Goal: Task Accomplishment & Management: Complete application form

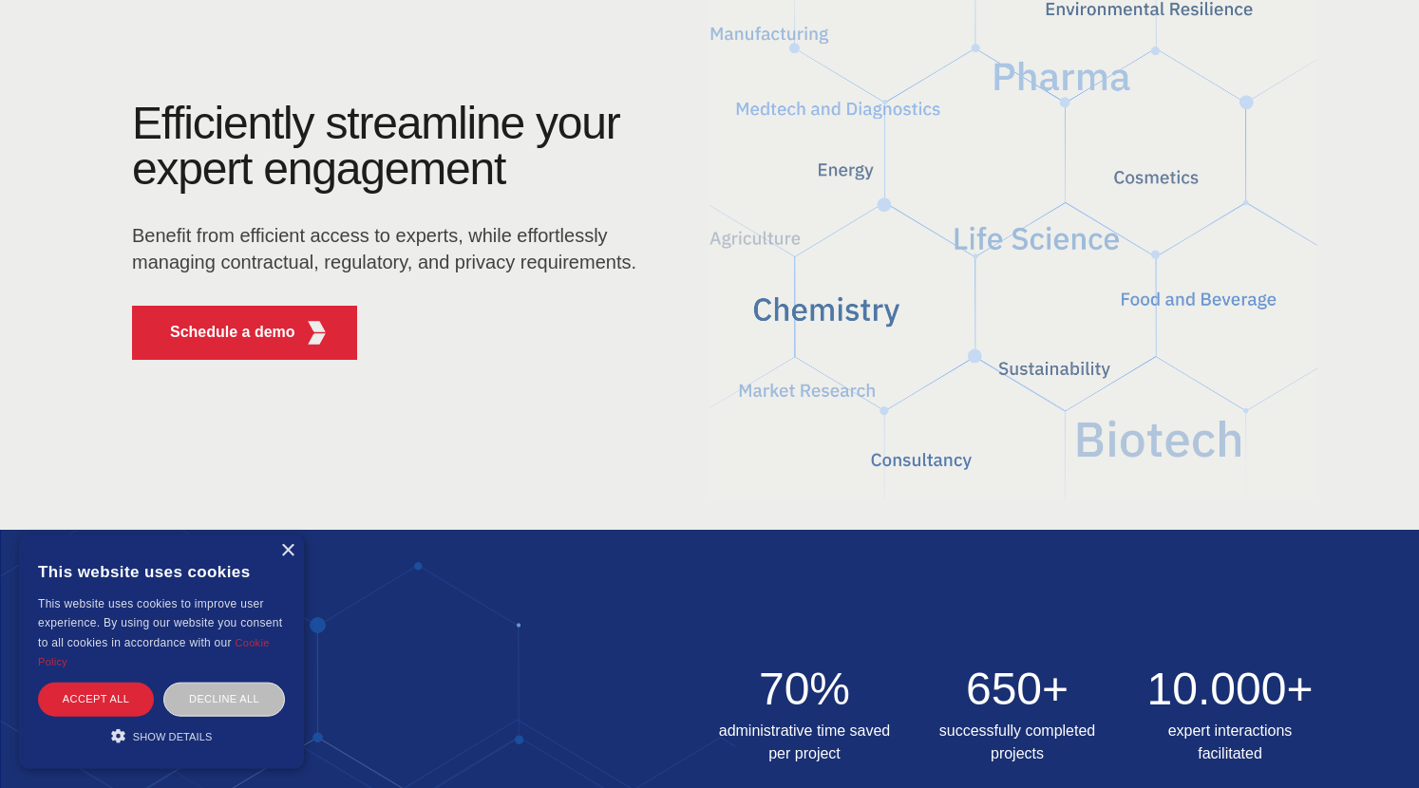
scroll to position [167, 0]
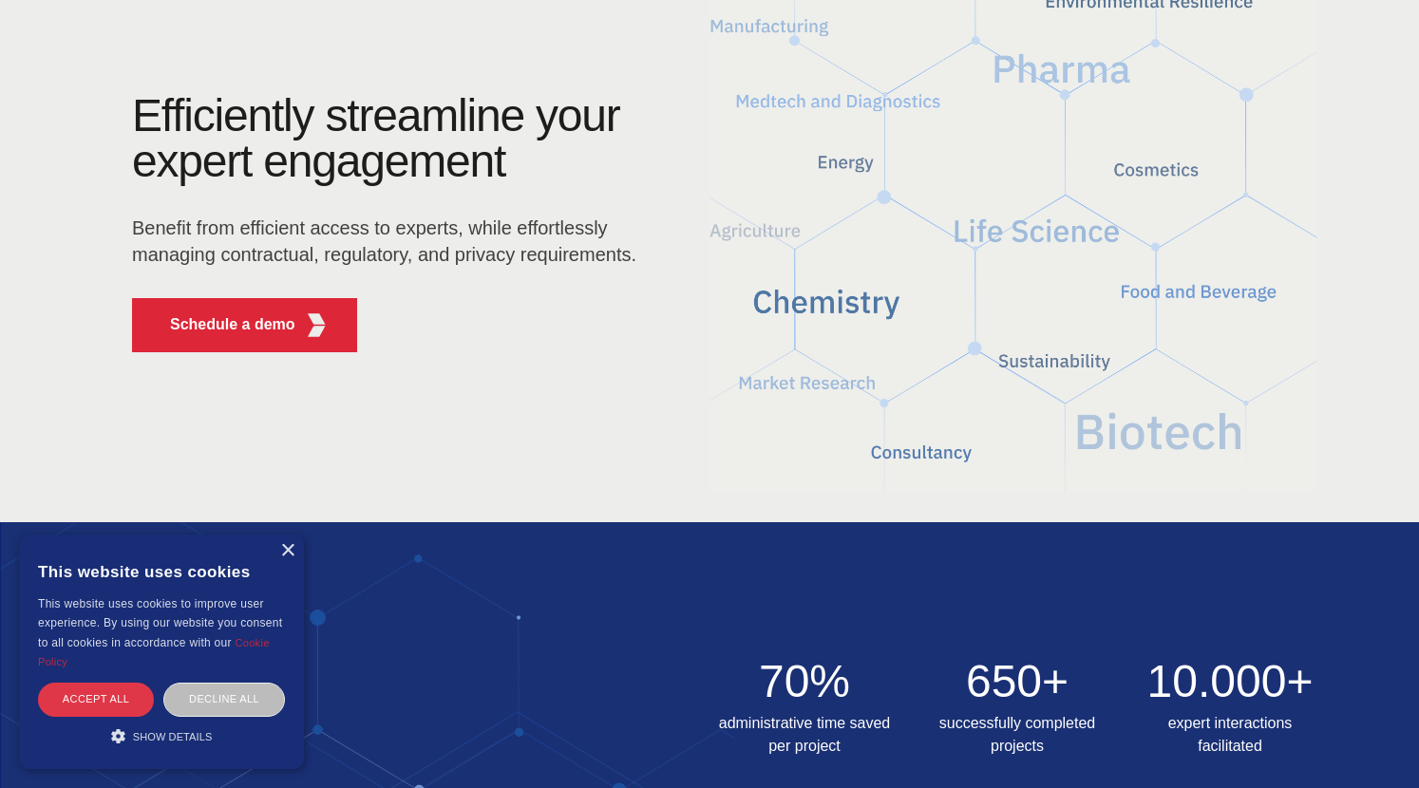
click at [87, 706] on div "Accept all" at bounding box center [96, 699] width 116 height 33
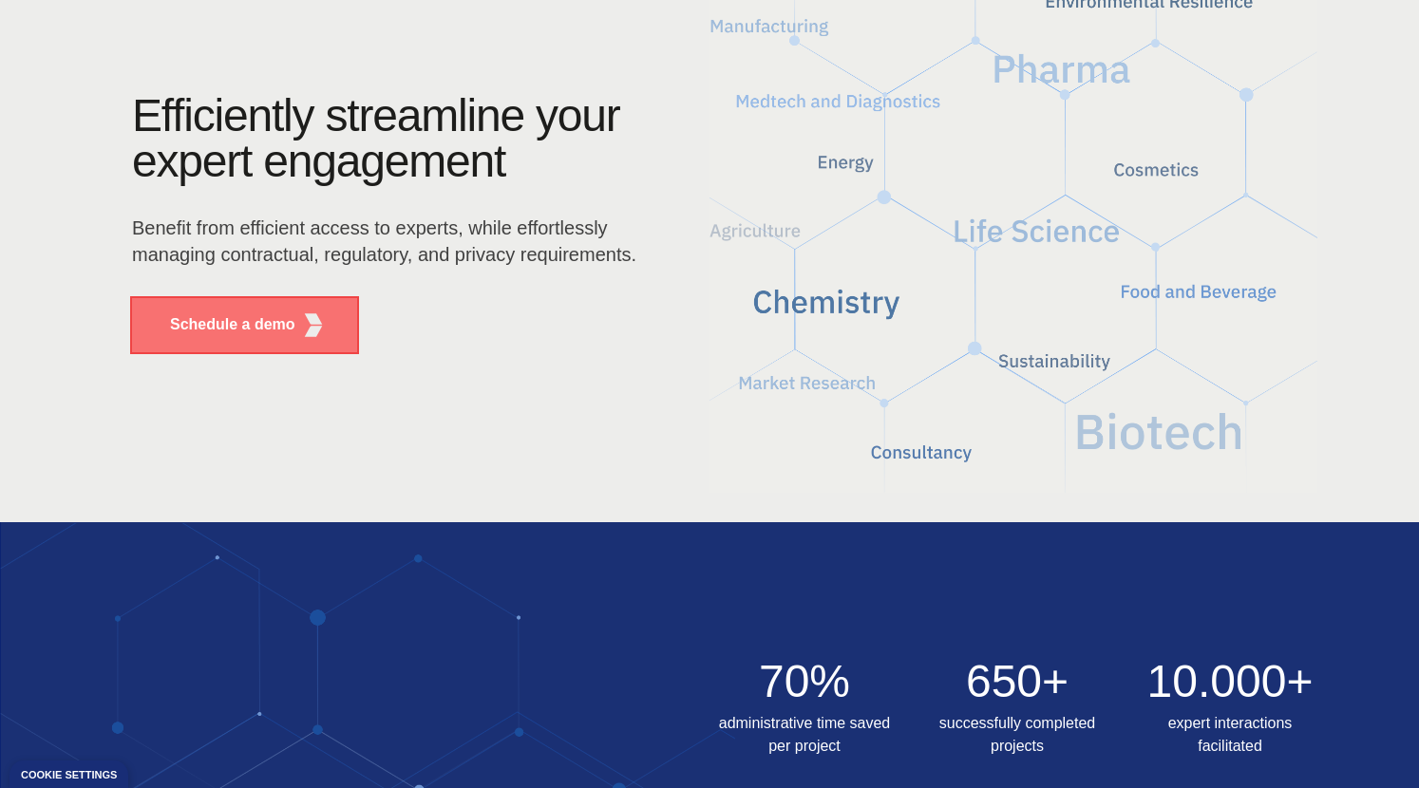
click at [238, 326] on p "Schedule a demo" at bounding box center [232, 324] width 125 height 23
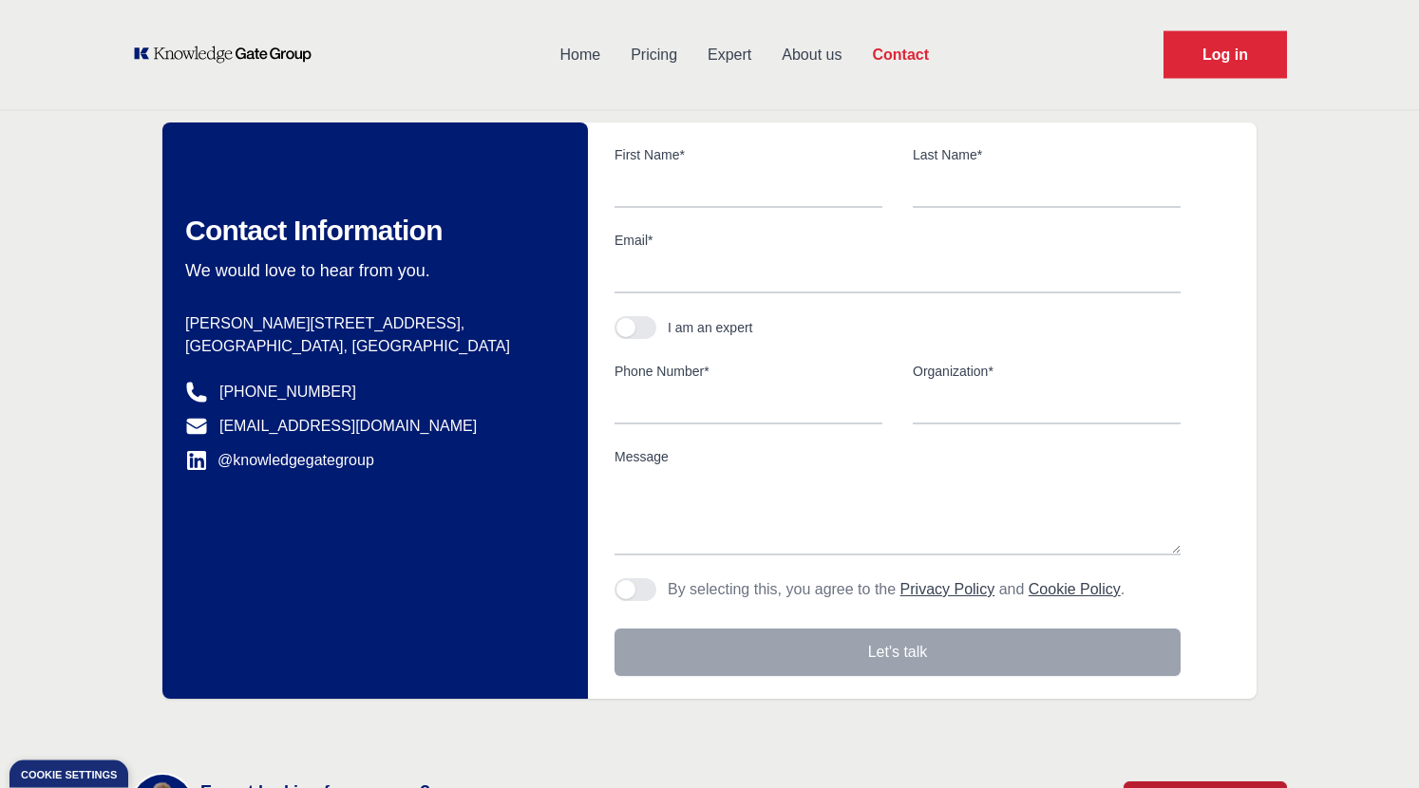
scroll to position [91, 0]
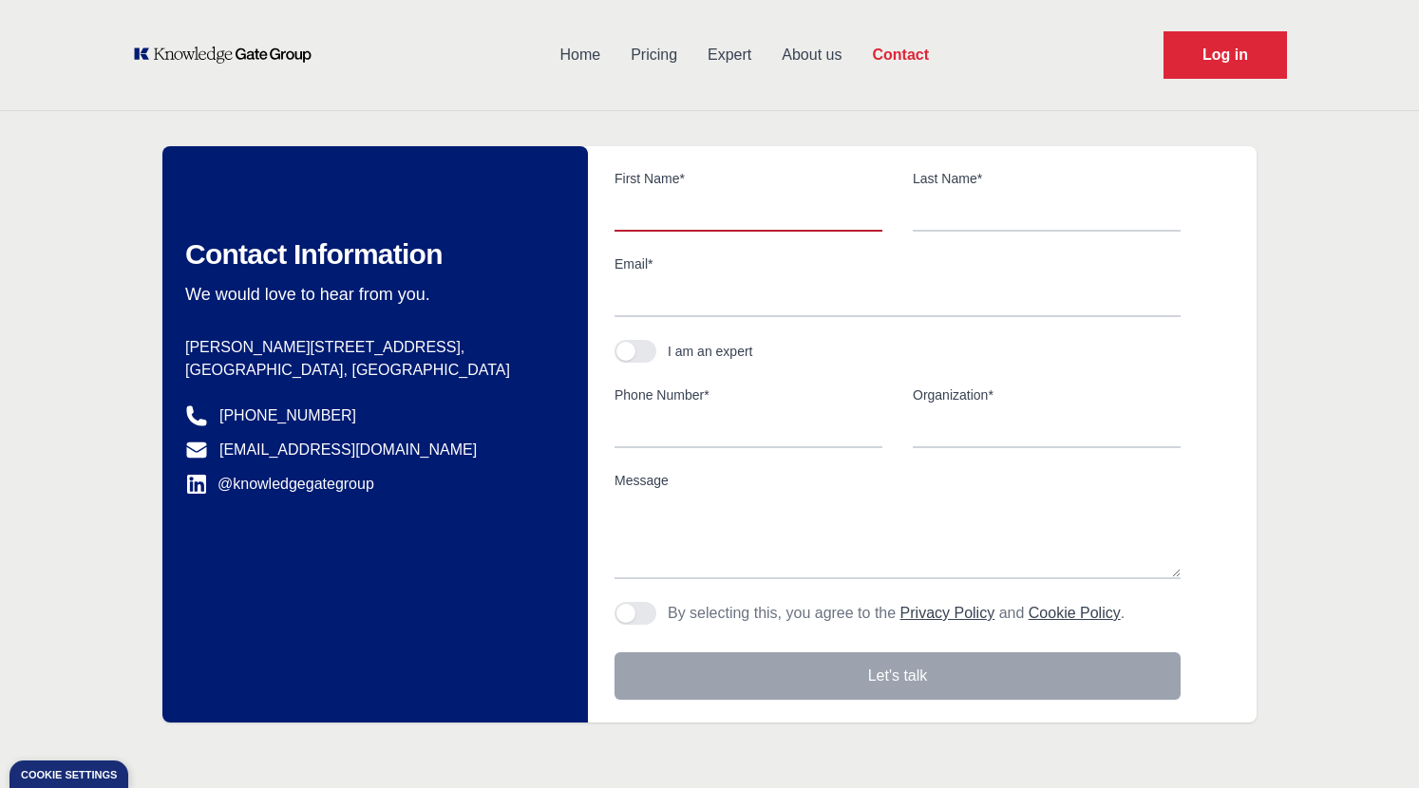
click at [730, 227] on input "text" at bounding box center [748, 212] width 268 height 40
click at [656, 205] on input "text" at bounding box center [748, 212] width 268 height 40
type input "[PERSON_NAME]"
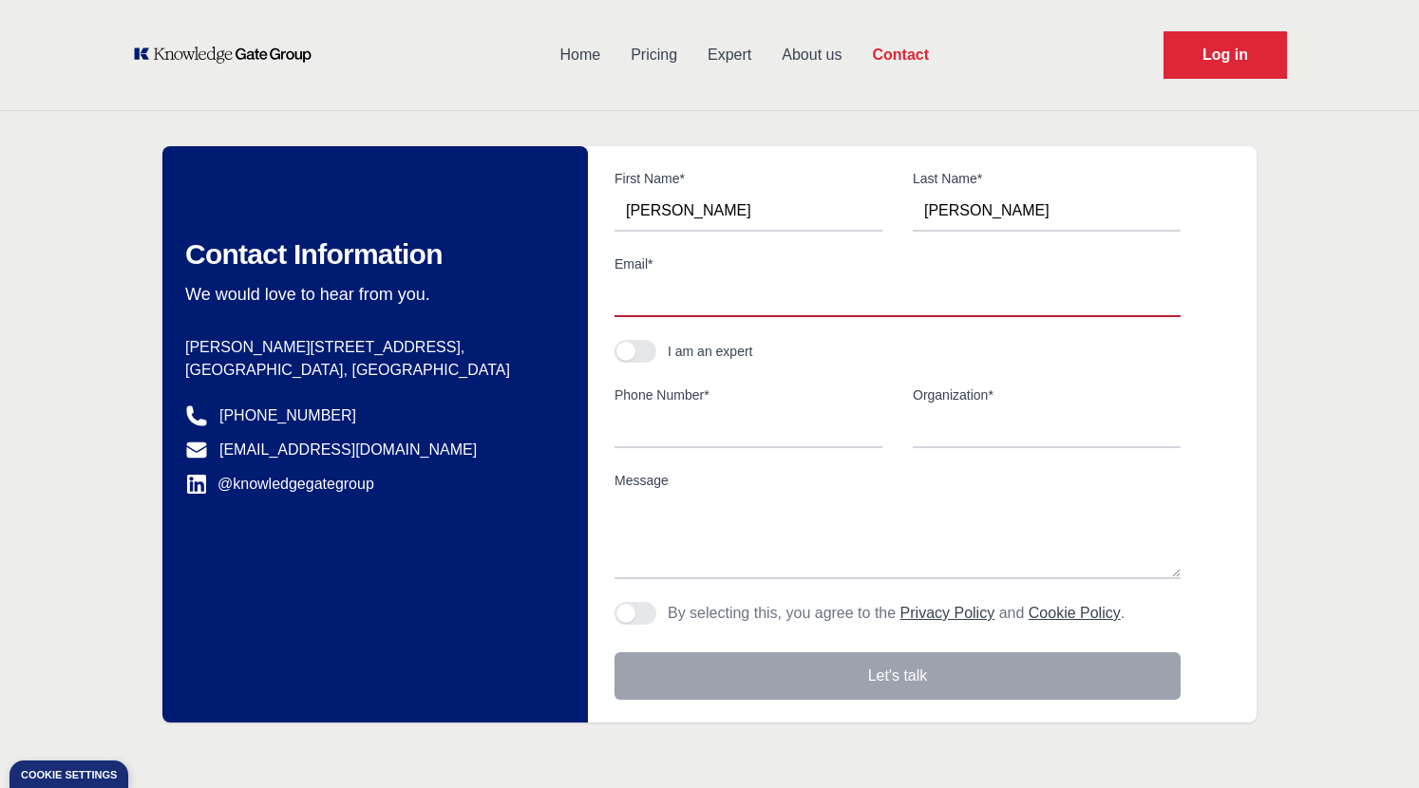
type input "[PERSON_NAME][EMAIL_ADDRESS][PERSON_NAME][DOMAIN_NAME]"
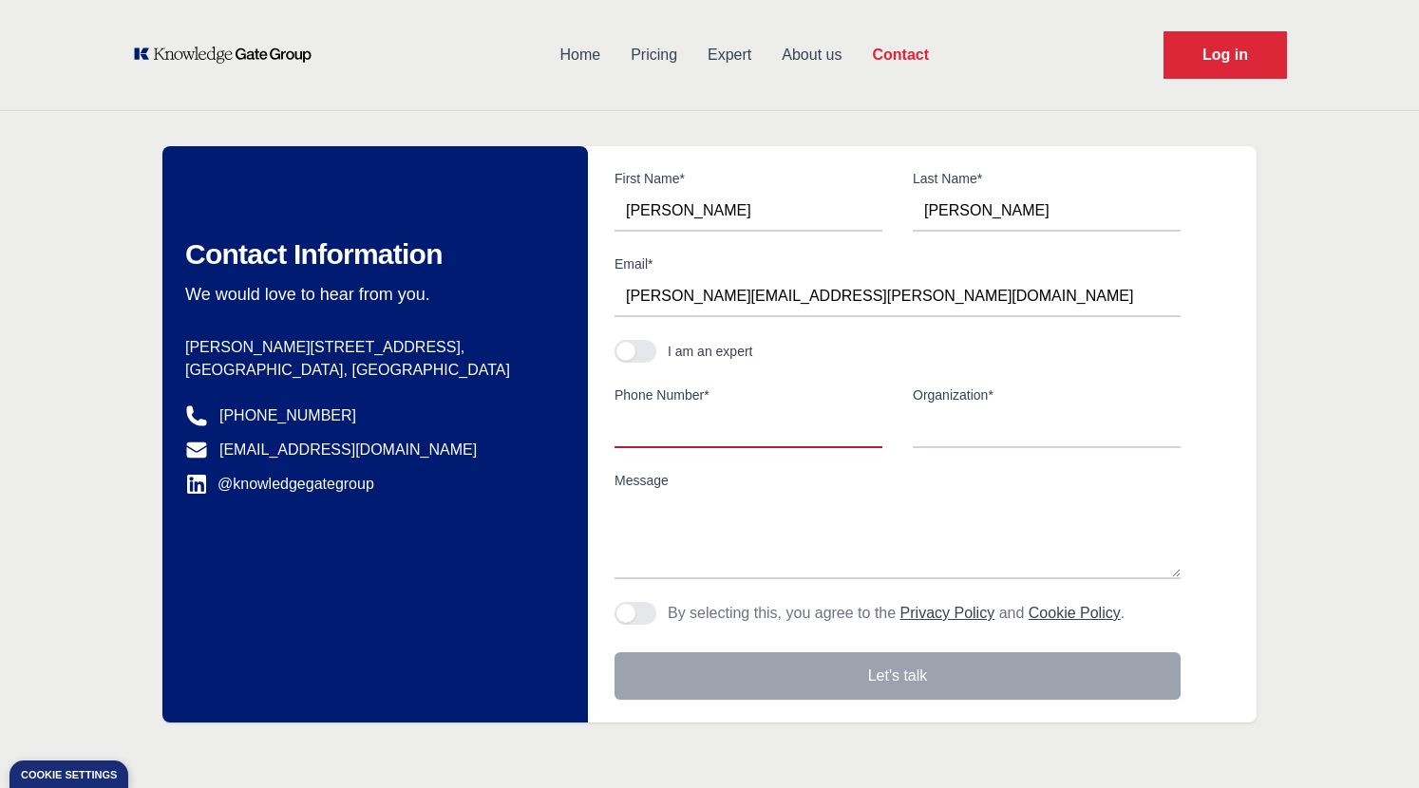
type input "5025489905"
type input "[GEOGRAPHIC_DATA]"
click at [636, 340] on button "button" at bounding box center [635, 351] width 42 height 23
click at [627, 424] on input "5025489905" at bounding box center [897, 428] width 566 height 40
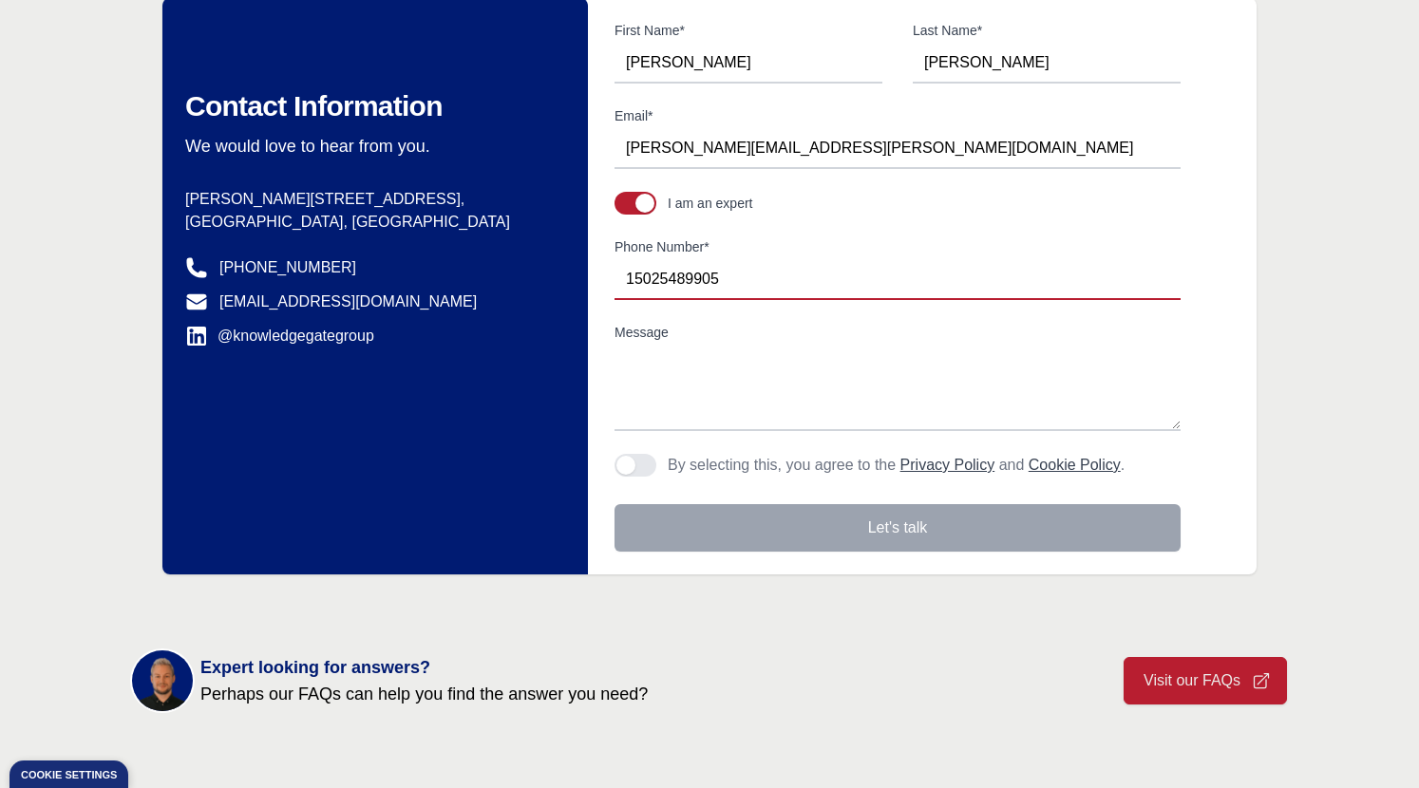
scroll to position [273, 0]
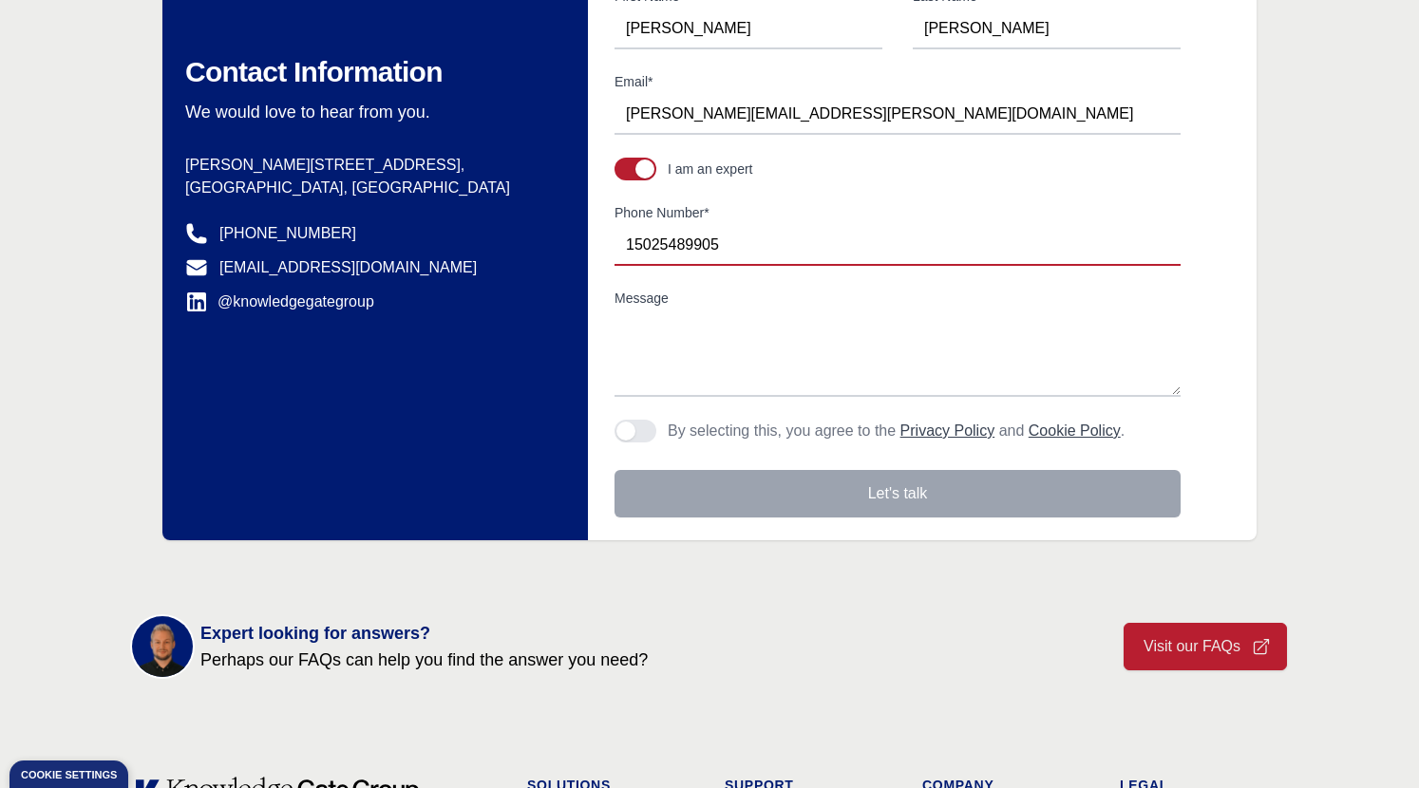
type input "15025489905"
click at [648, 436] on button "Agree to policies" at bounding box center [635, 431] width 42 height 23
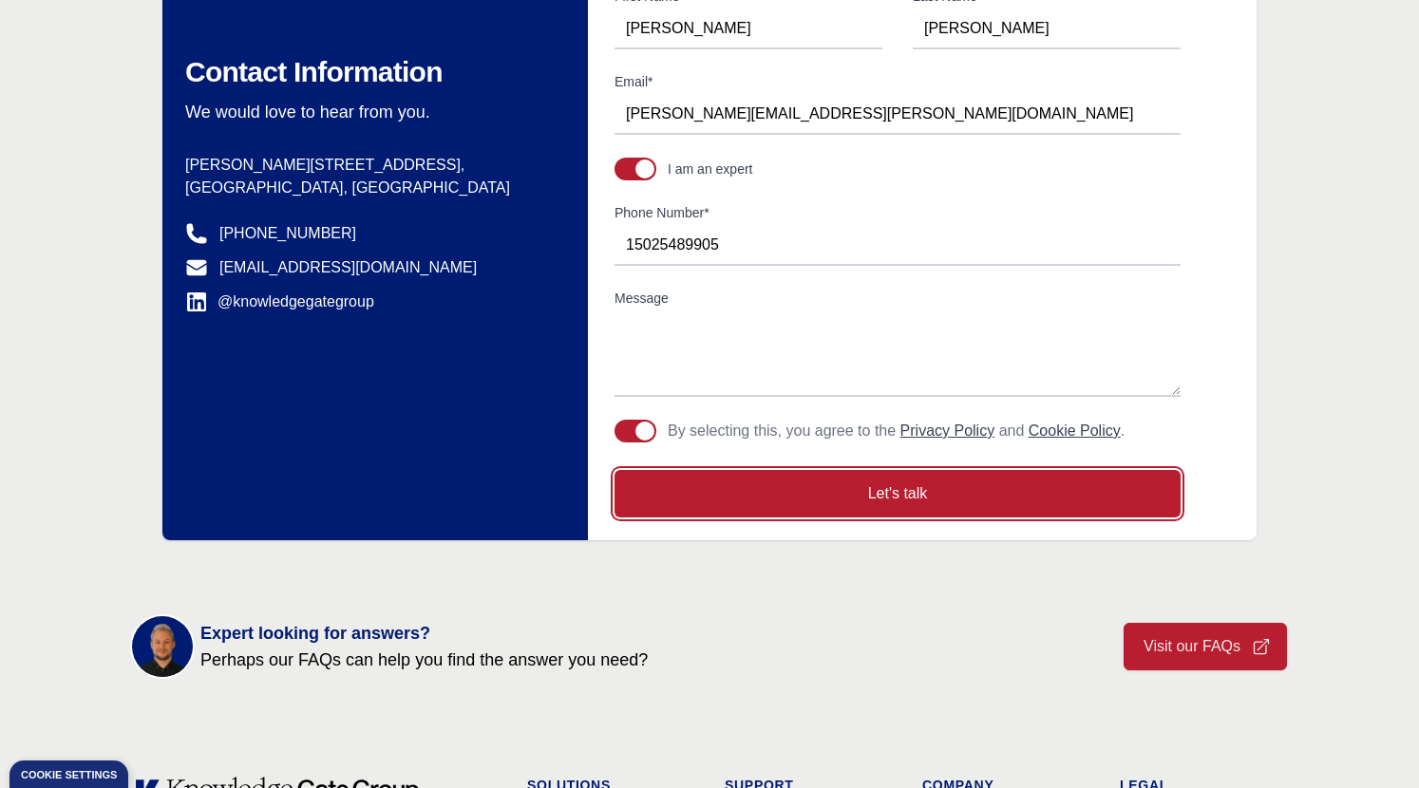
click at [837, 493] on button "Let's talk" at bounding box center [897, 493] width 566 height 47
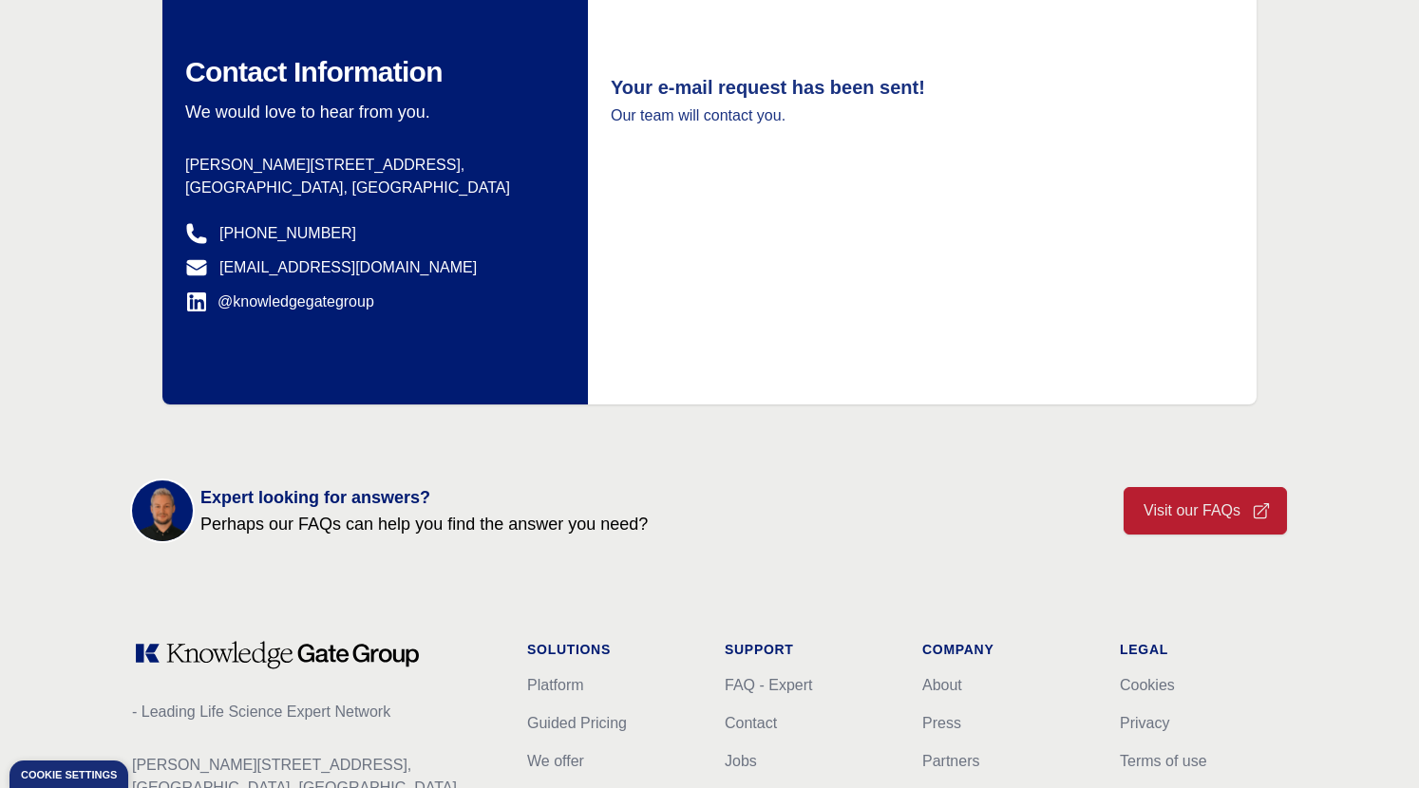
click at [64, 233] on div "Contact Any questions or remarks? Just write us a message and we will get back …" at bounding box center [709, 127] width 1419 height 555
